Goal: Answer question/provide support

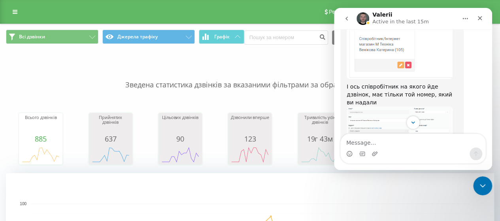
scroll to position [461, 0]
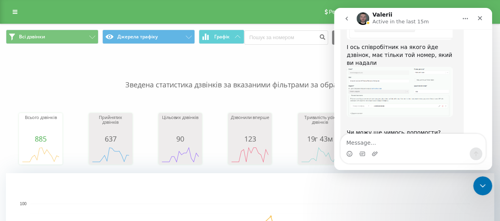
click at [392, 73] on img "Valerii says…" at bounding box center [400, 92] width 106 height 50
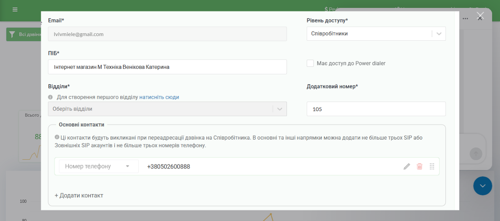
scroll to position [0, 0]
click at [478, 12] on div "Close" at bounding box center [481, 16] width 8 height 8
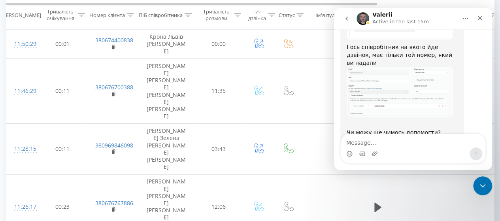
scroll to position [435, 0]
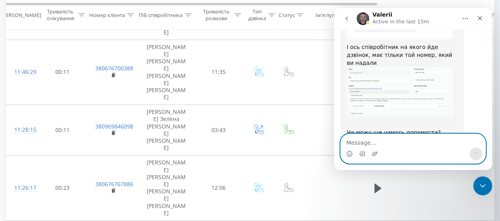
click at [374, 142] on textarea "Message…" at bounding box center [413, 140] width 145 height 13
type textarea "Я мушу подумати як оформити своє питання"
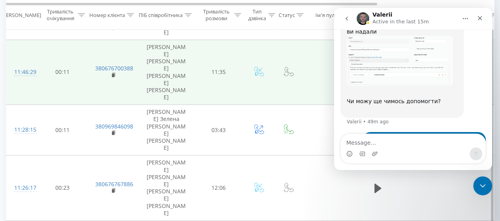
click at [225, 43] on td "11:35" at bounding box center [218, 72] width 49 height 65
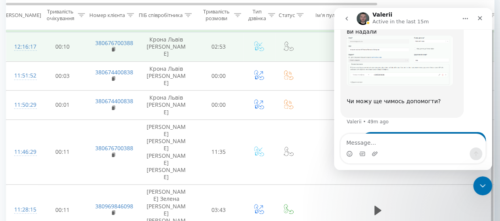
scroll to position [356, 0]
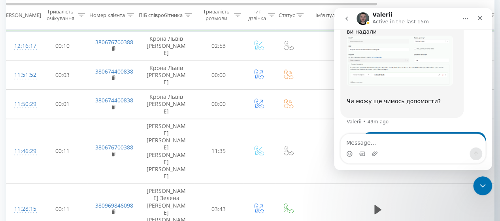
click at [349, 19] on icon "go back" at bounding box center [347, 18] width 6 height 6
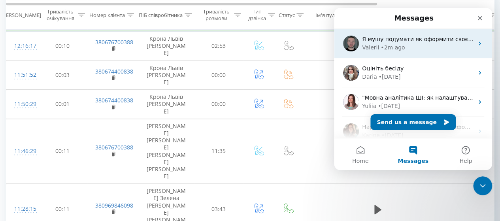
click at [352, 41] on img "Intercom messenger" at bounding box center [351, 44] width 16 height 16
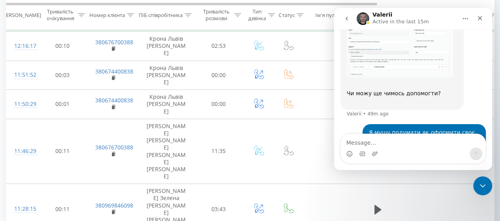
scroll to position [523, 0]
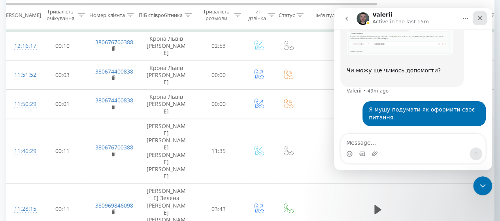
click at [479, 16] on icon "Close" at bounding box center [480, 18] width 6 height 6
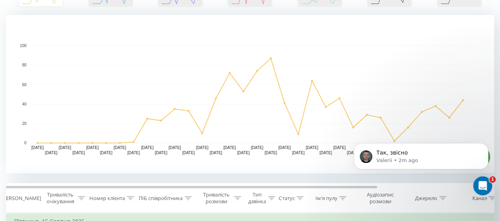
scroll to position [0, 0]
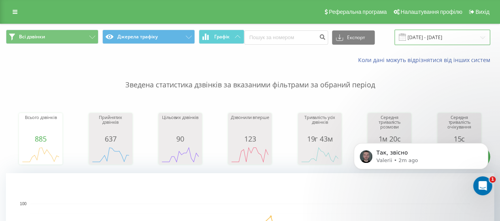
click at [427, 36] on input "[DATE] - [DATE]" at bounding box center [443, 37] width 96 height 15
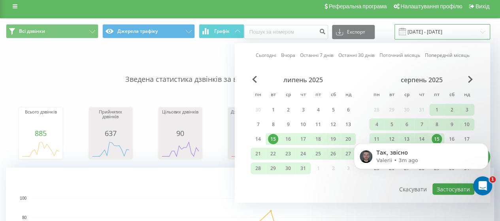
scroll to position [40, 0]
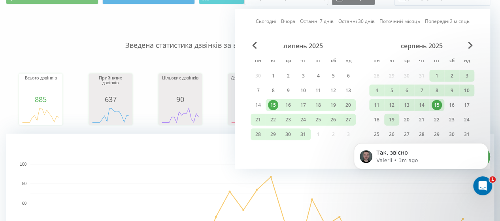
click at [395, 117] on div "19" at bounding box center [392, 120] width 10 height 10
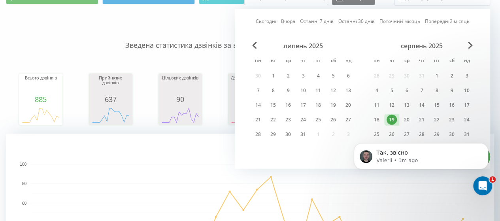
click at [395, 117] on div "19" at bounding box center [392, 120] width 10 height 10
click at [486, 145] on icon "Dismiss notification" at bounding box center [486, 145] width 4 height 4
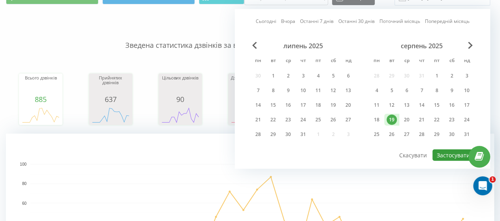
click at [463, 151] on button "Застосувати" at bounding box center [453, 154] width 42 height 11
type input "[DATE] - [DATE]"
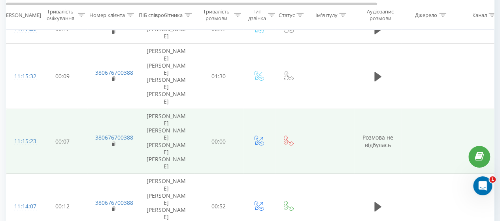
scroll to position [1259, 0]
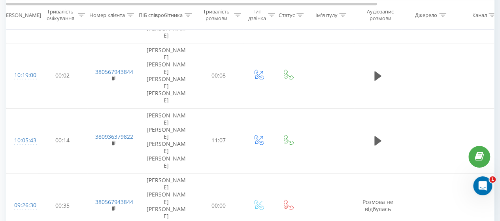
scroll to position [474, 0]
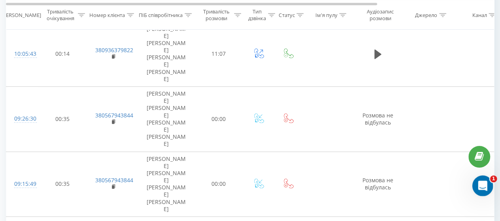
click at [478, 180] on div "Open Intercom Messenger" at bounding box center [481, 185] width 26 height 26
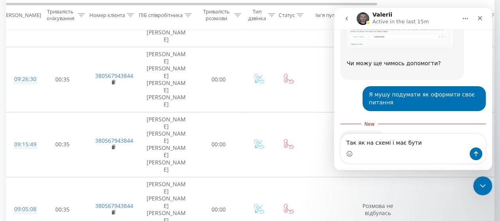
scroll to position [537, 0]
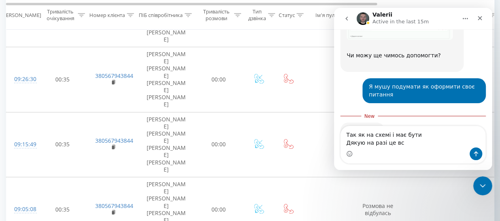
type textarea "Так як на схемі і має бути Дякую на разі це все"
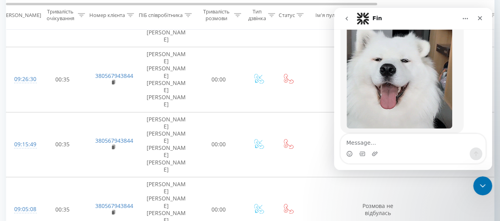
scroll to position [763, 0]
